Goal: Find specific page/section: Find specific page/section

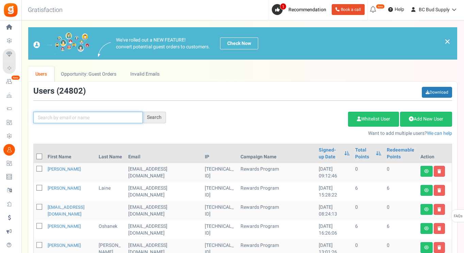
click at [89, 119] on input "text" at bounding box center [87, 117] width 109 height 12
paste input "[PERSON_NAME]"
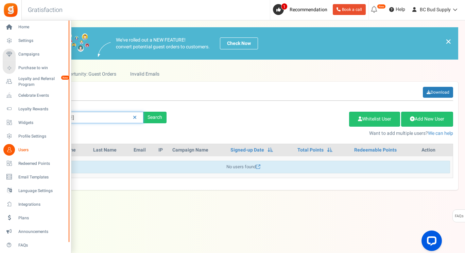
drag, startPoint x: 76, startPoint y: 121, endPoint x: 0, endPoint y: 108, distance: 77.2
click at [0, 108] on div "Home Settings Campaigns Purchase to win Loyalty and Referral Program New Celebr…" at bounding box center [232, 129] width 465 height 219
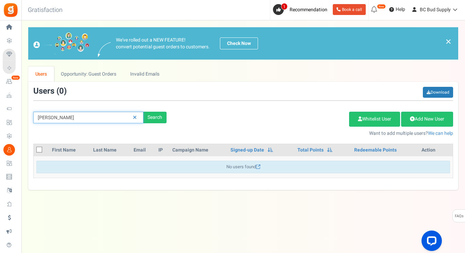
paste input "[EMAIL_ADDRESS][DOMAIN_NAME]"
drag, startPoint x: 67, startPoint y: 117, endPoint x: 110, endPoint y: 124, distance: 43.8
click at [68, 117] on input "[EMAIL_ADDRESS][DOMAIN_NAME]" at bounding box center [88, 117] width 110 height 12
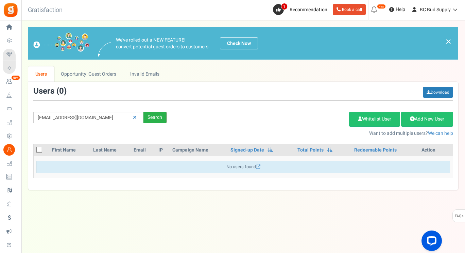
click at [153, 118] on div "Search" at bounding box center [154, 117] width 23 height 12
click at [12, 9] on img at bounding box center [10, 9] width 15 height 15
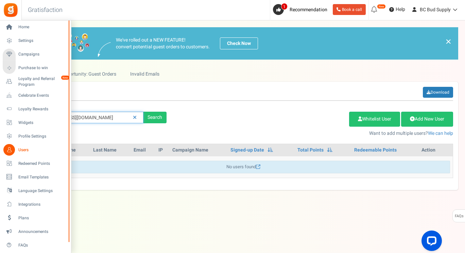
drag, startPoint x: 53, startPoint y: 111, endPoint x: 0, endPoint y: 95, distance: 55.6
click at [0, 95] on div "Home Settings Campaigns Purchase to win Loyalty and Referral Program New Celebr…" at bounding box center [232, 129] width 465 height 219
paste input "GRPAYYA8CAUXO"
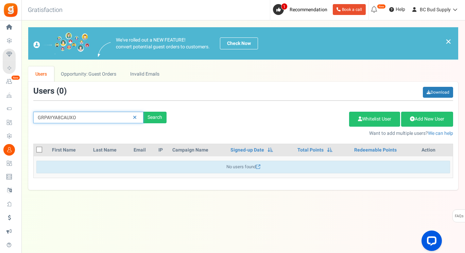
type input "GRPAYYA8CAUXO"
click at [163, 117] on div "Search" at bounding box center [154, 117] width 23 height 12
click at [388, 151] on link "Redeemable Points" at bounding box center [375, 149] width 42 height 7
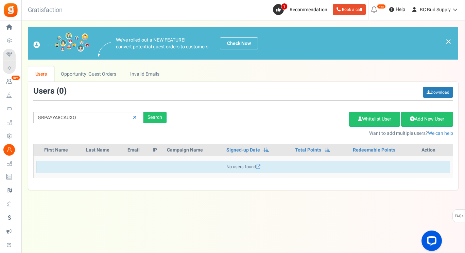
click at [58, 147] on th "First Name" at bounding box center [62, 150] width 42 height 12
click at [57, 149] on th "First Name" at bounding box center [62, 150] width 42 height 12
click at [212, 169] on div "No users found" at bounding box center [243, 166] width 414 height 13
